Goal: Task Accomplishment & Management: Use online tool/utility

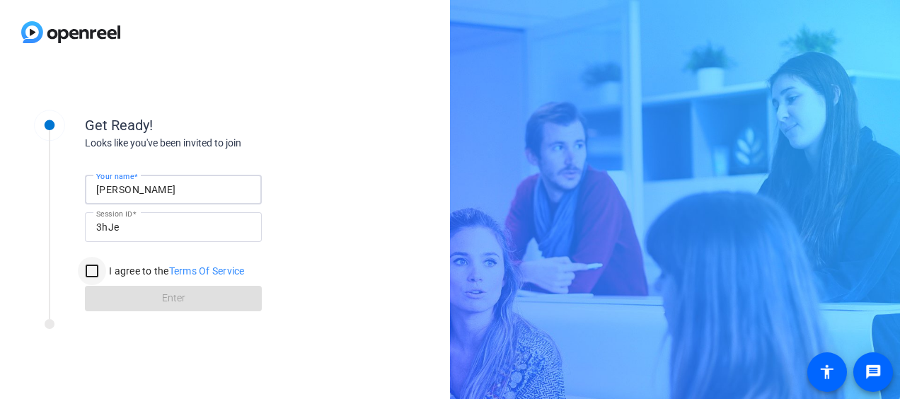
type input "[PERSON_NAME]"
click at [96, 266] on input "I agree to the Terms Of Service" at bounding box center [92, 271] width 28 height 28
checkbox input "true"
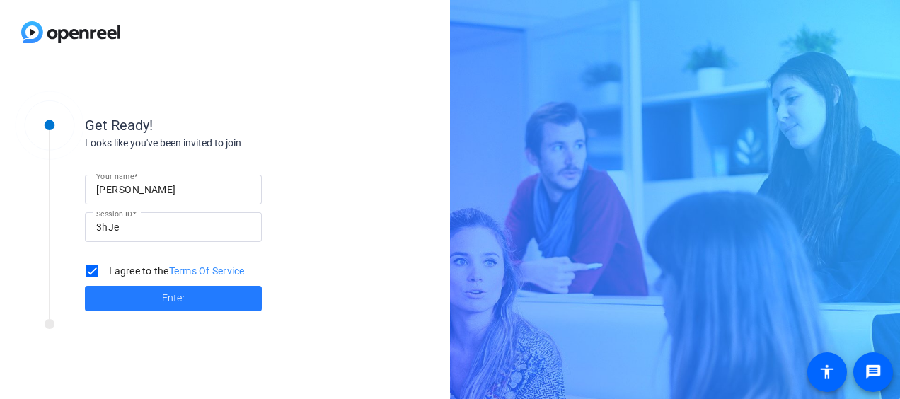
click at [113, 303] on span at bounding box center [173, 299] width 177 height 34
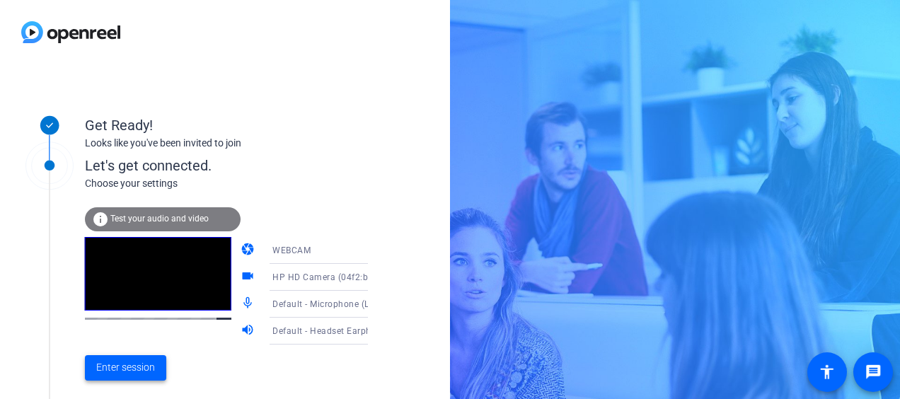
drag, startPoint x: 130, startPoint y: 376, endPoint x: 103, endPoint y: 375, distance: 26.9
click at [103, 375] on span "Enter session" at bounding box center [125, 367] width 59 height 15
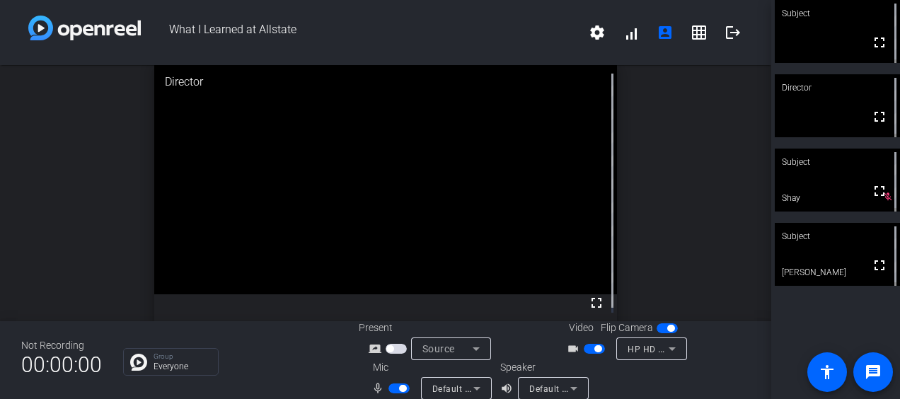
click at [692, 385] on div at bounding box center [687, 380] width 125 height 40
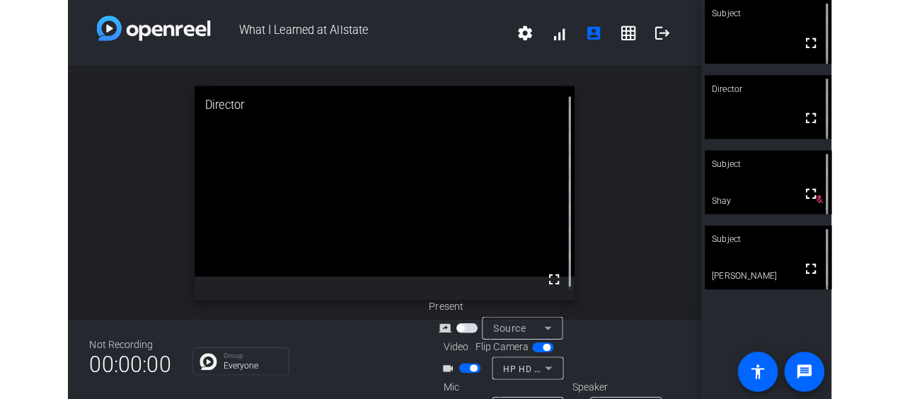
scroll to position [36, 0]
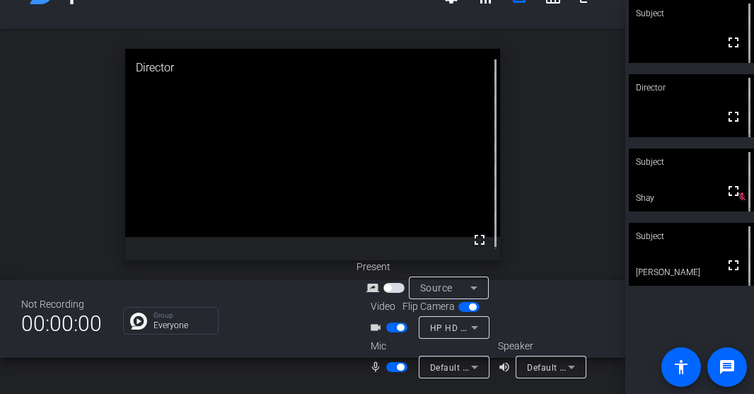
click at [393, 366] on span "button" at bounding box center [396, 367] width 21 height 10
click at [398, 328] on span "button" at bounding box center [400, 327] width 7 height 7
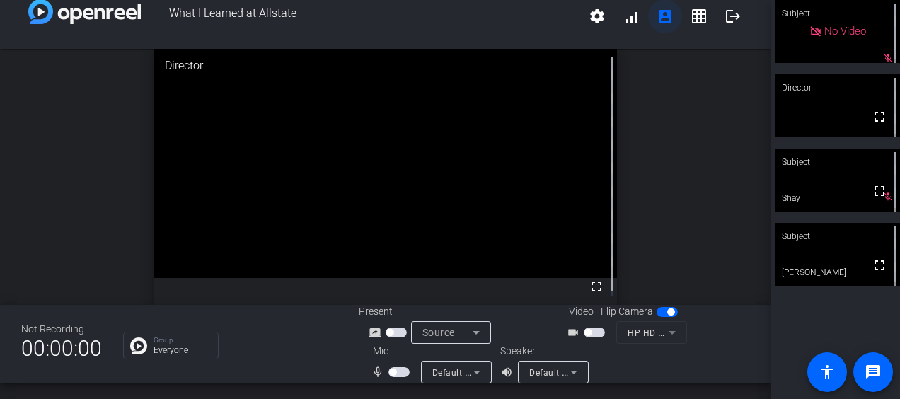
scroll to position [16, 0]
drag, startPoint x: 730, startPoint y: 320, endPoint x: 745, endPoint y: 330, distance: 17.9
click at [745, 330] on div "Not Recording 00:00:00 Group Everyone Present screen_share_outline Source Video…" at bounding box center [385, 344] width 771 height 78
click at [702, 215] on div "open_in_new Director fullscreen" at bounding box center [385, 177] width 771 height 256
click at [696, 178] on div "open_in_new Subject fullscreen [PERSON_NAME]" at bounding box center [385, 177] width 771 height 256
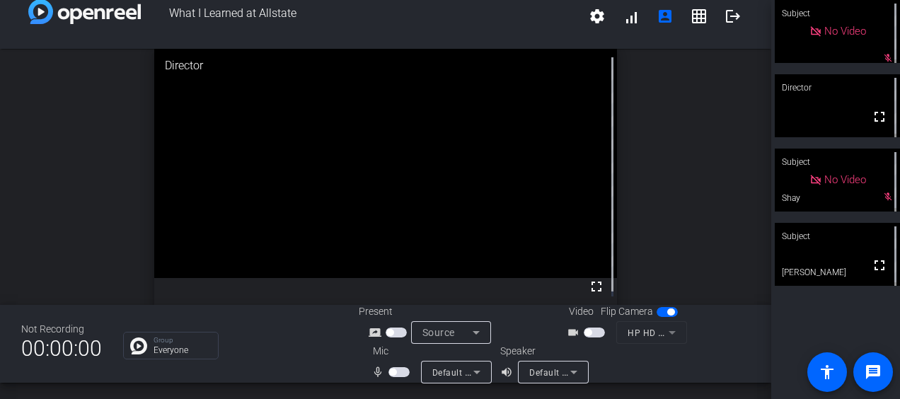
click at [644, 191] on div "open_in_new Director fullscreen" at bounding box center [385, 177] width 771 height 256
click at [632, 236] on div "open_in_new Subject fullscreen [PERSON_NAME]" at bounding box center [385, 177] width 771 height 256
click at [685, 170] on div "open_in_new Subject fullscreen [PERSON_NAME]" at bounding box center [385, 177] width 771 height 256
click at [700, 113] on div "open_in_new Subject fullscreen [PERSON_NAME]" at bounding box center [385, 177] width 771 height 256
click at [714, 132] on div "open_in_new Subject fullscreen [PERSON_NAME]" at bounding box center [385, 177] width 771 height 256
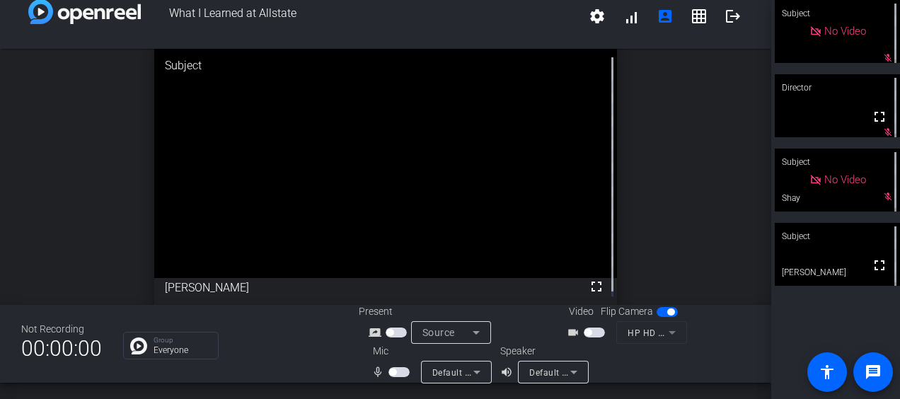
click at [714, 132] on div "open_in_new Subject fullscreen [PERSON_NAME]" at bounding box center [385, 177] width 771 height 256
click at [668, 178] on div "open_in_new Director fullscreen" at bounding box center [385, 177] width 771 height 256
click at [862, 375] on span at bounding box center [873, 372] width 34 height 34
click at [699, 219] on div "open_in_new Subject fullscreen [PERSON_NAME]" at bounding box center [385, 177] width 771 height 256
click at [663, 223] on div "open_in_new Director fullscreen" at bounding box center [385, 177] width 771 height 256
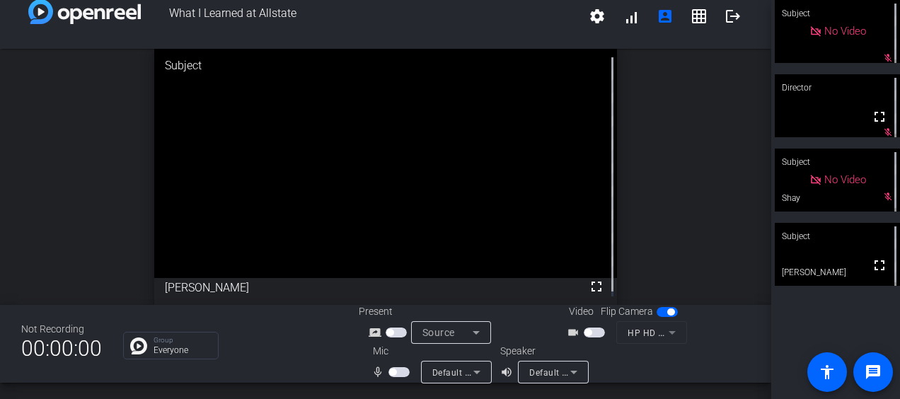
click at [669, 136] on div "open_in_new Subject fullscreen [PERSON_NAME]" at bounding box center [385, 177] width 771 height 256
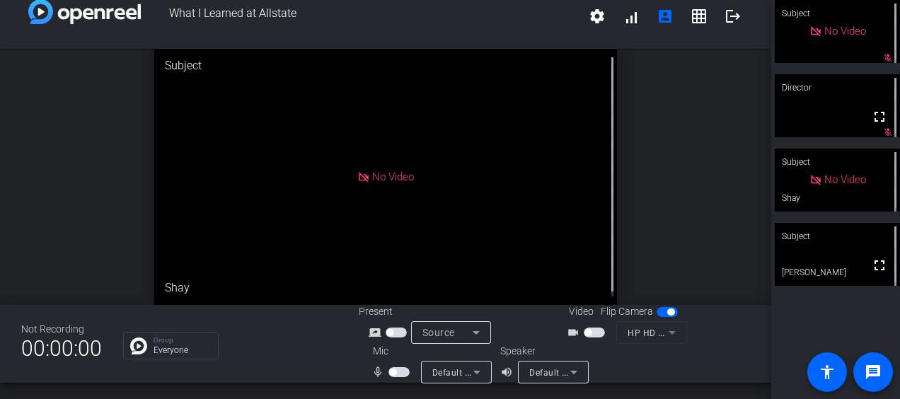
click at [389, 373] on span "button" at bounding box center [392, 372] width 7 height 7
click at [400, 373] on span "button" at bounding box center [402, 372] width 7 height 7
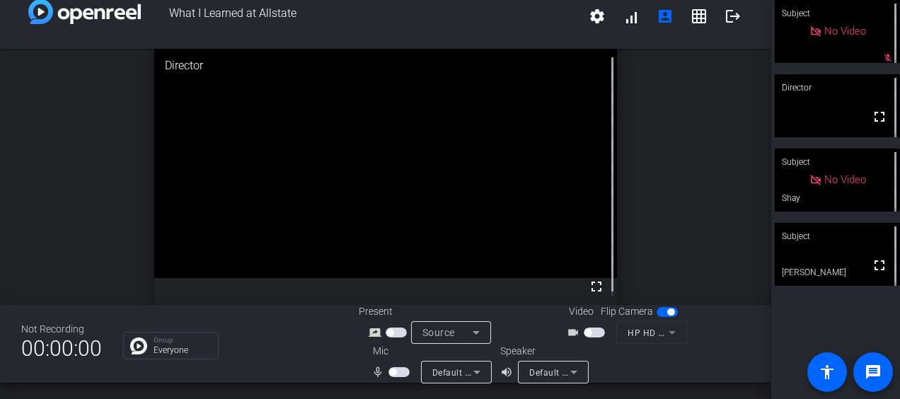
click at [394, 373] on span "button" at bounding box center [398, 372] width 21 height 10
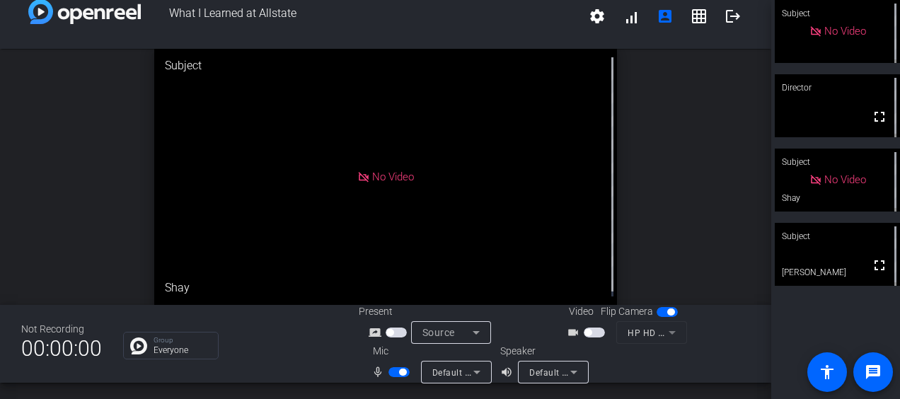
click at [394, 373] on span "button" at bounding box center [398, 372] width 21 height 10
click at [398, 369] on span "button" at bounding box center [398, 372] width 21 height 10
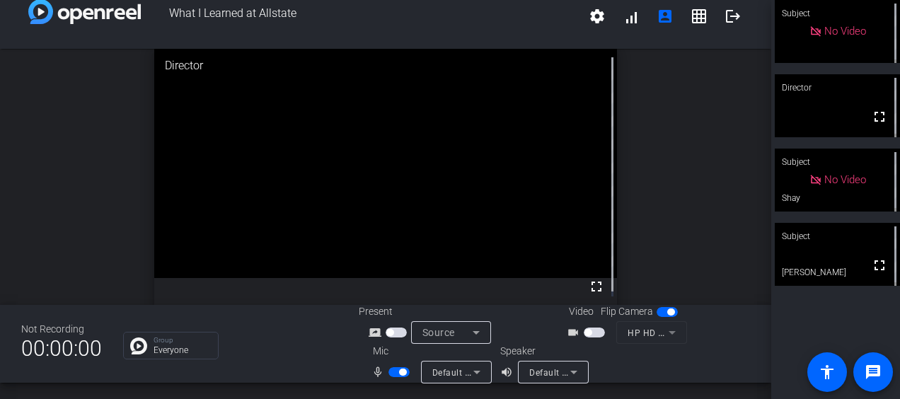
click at [399, 369] on span "button" at bounding box center [402, 372] width 7 height 7
click at [390, 374] on span "button" at bounding box center [392, 372] width 7 height 7
click at [400, 373] on span "button" at bounding box center [402, 372] width 7 height 7
click at [682, 194] on div "open_in_new Subject fullscreen [PERSON_NAME]" at bounding box center [385, 177] width 771 height 256
click at [651, 173] on div "open_in_new Director fullscreen" at bounding box center [385, 177] width 771 height 256
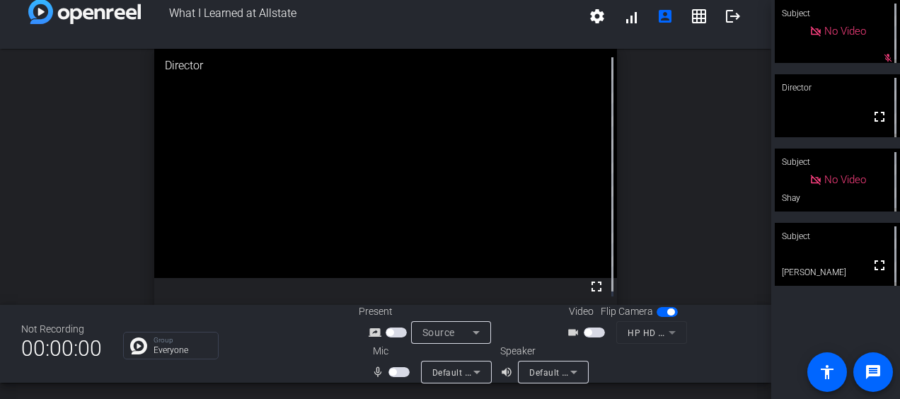
click at [398, 373] on span "button" at bounding box center [398, 372] width 21 height 10
click at [399, 373] on span "button" at bounding box center [402, 372] width 7 height 7
click at [672, 171] on div "open_in_new Director fullscreen" at bounding box center [385, 177] width 771 height 256
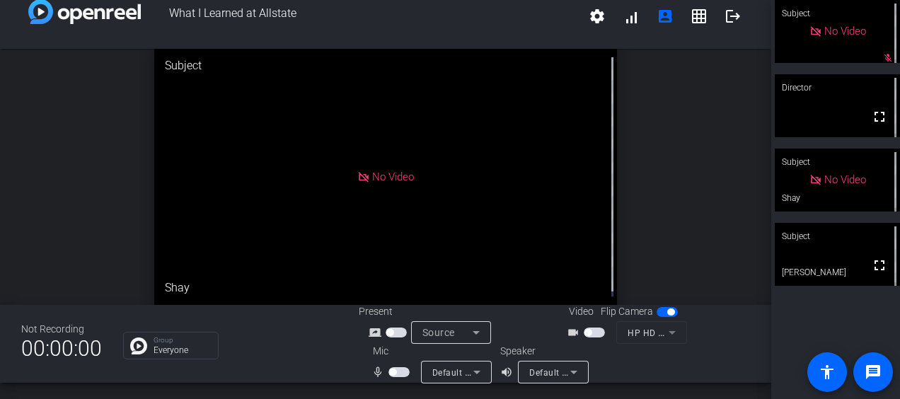
click at [390, 371] on span "button" at bounding box center [392, 372] width 7 height 7
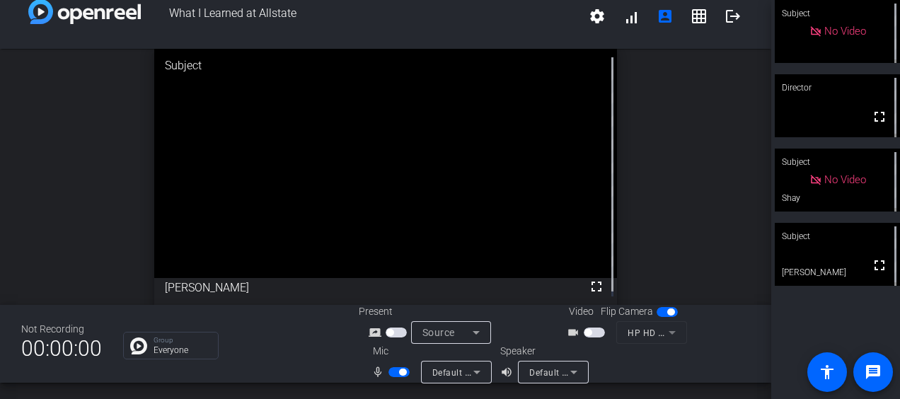
click at [399, 373] on span "button" at bounding box center [402, 372] width 7 height 7
click at [389, 372] on span "button" at bounding box center [392, 372] width 7 height 7
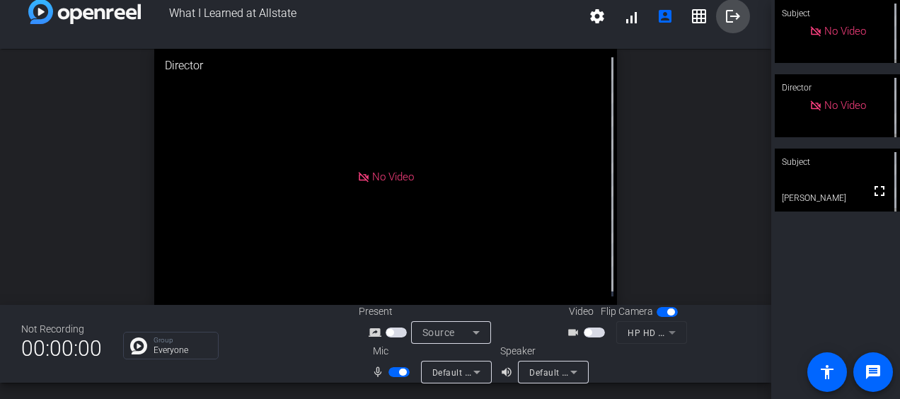
click at [724, 23] on mat-icon "logout" at bounding box center [732, 16] width 17 height 17
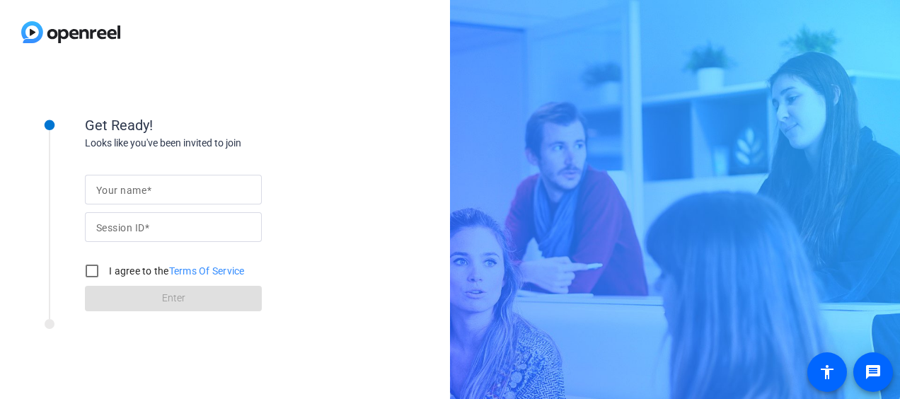
click at [733, 163] on div "Get Ready! Looks like you've been invited to join Your name Session ID I agree …" at bounding box center [450, 199] width 900 height 399
